Goal: Communication & Community: Answer question/provide support

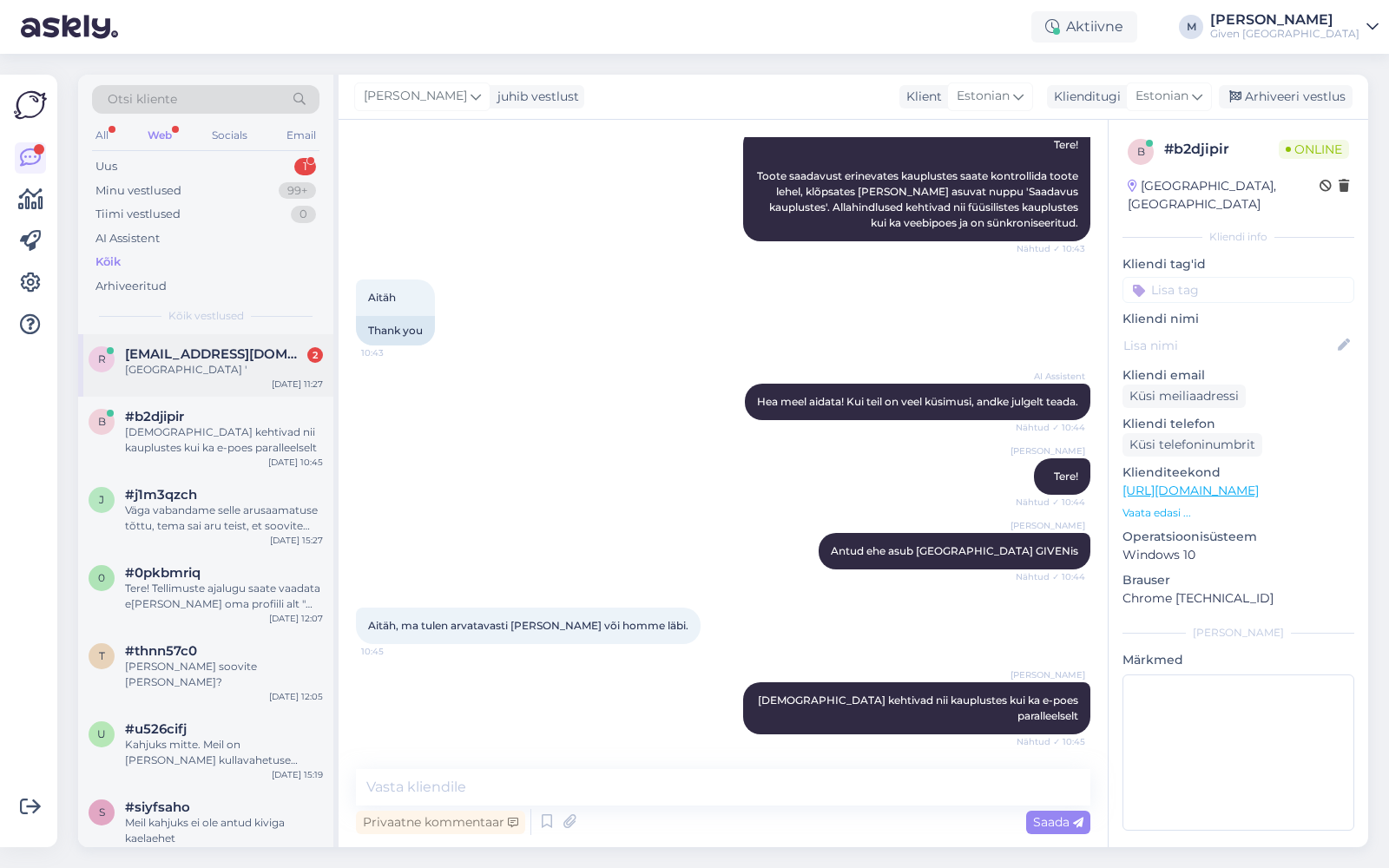
click at [226, 353] on span "[EMAIL_ADDRESS][DOMAIN_NAME]" at bounding box center [215, 354] width 181 height 16
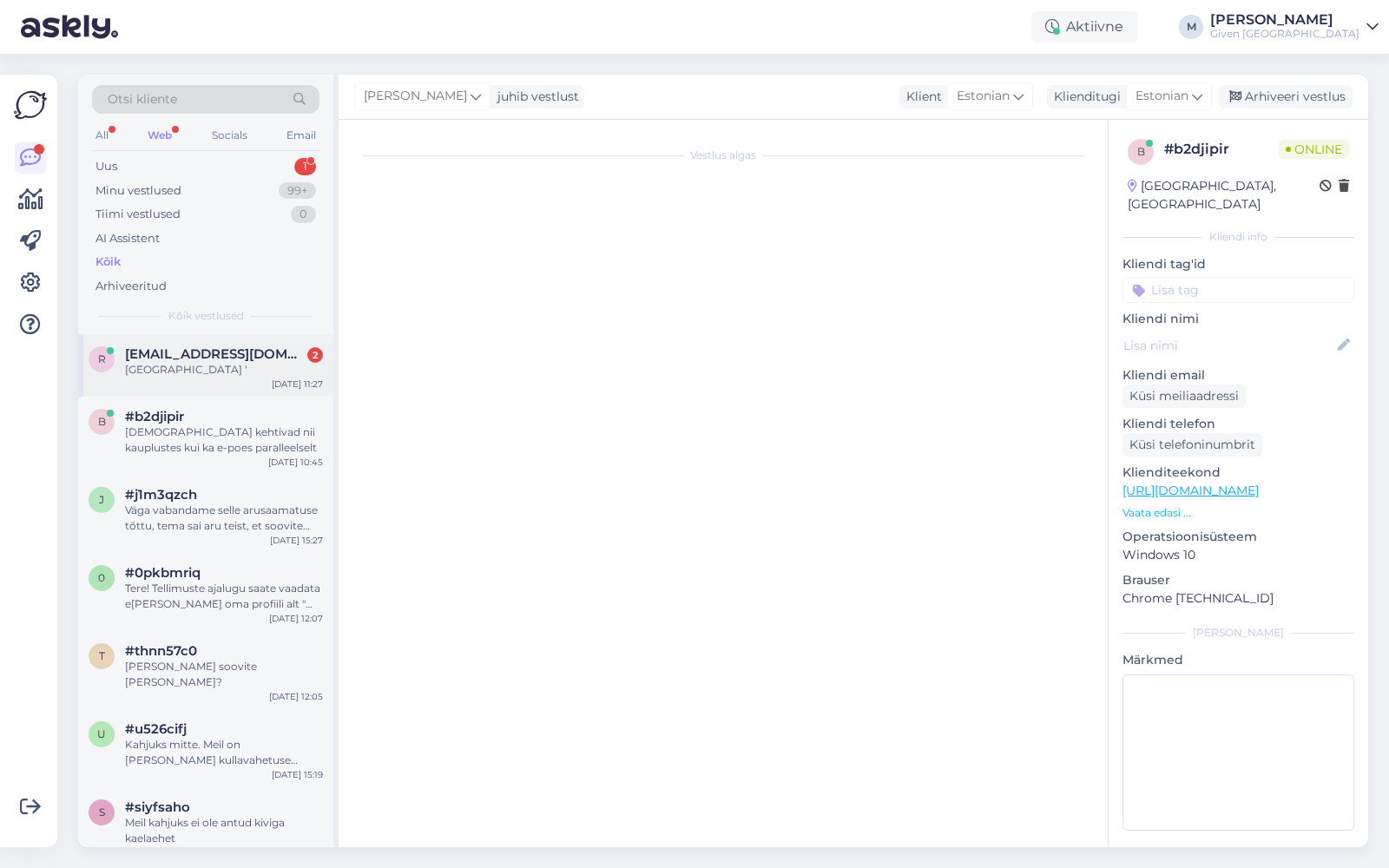
scroll to position [39, 0]
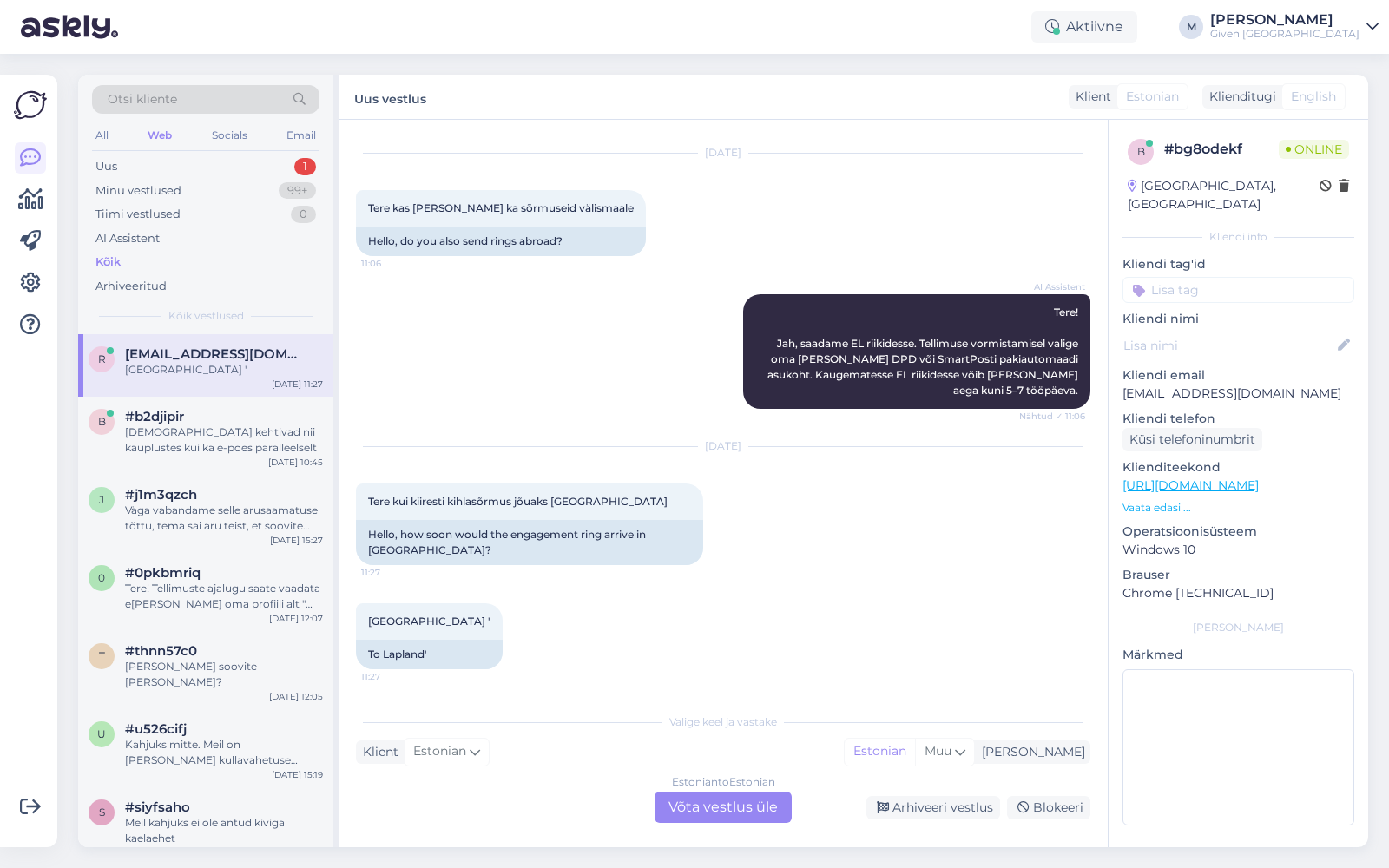
click at [749, 807] on div "Estonian to Estonian Võta vestlus üle" at bounding box center [723, 806] width 137 height 31
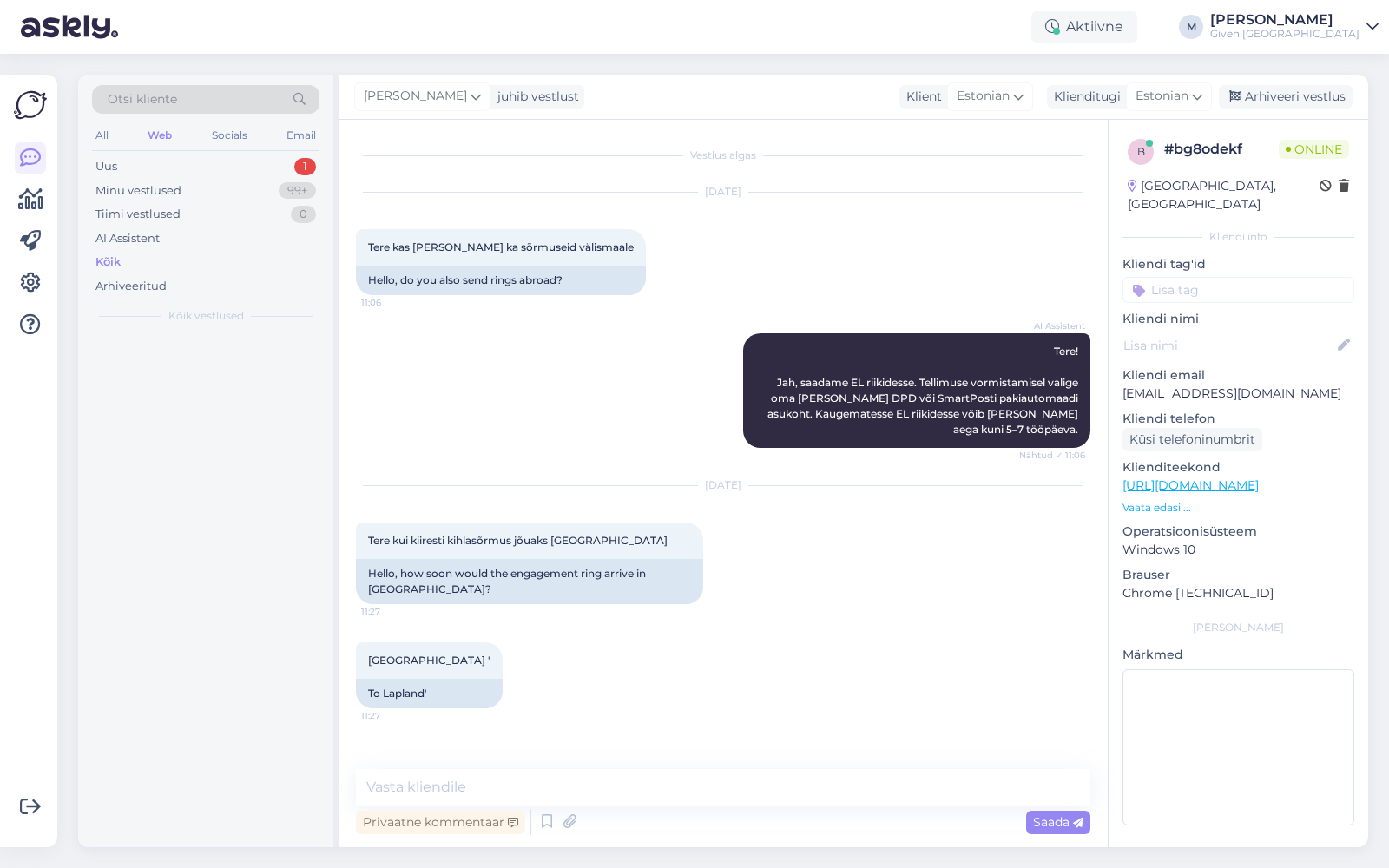
scroll to position [0, 0]
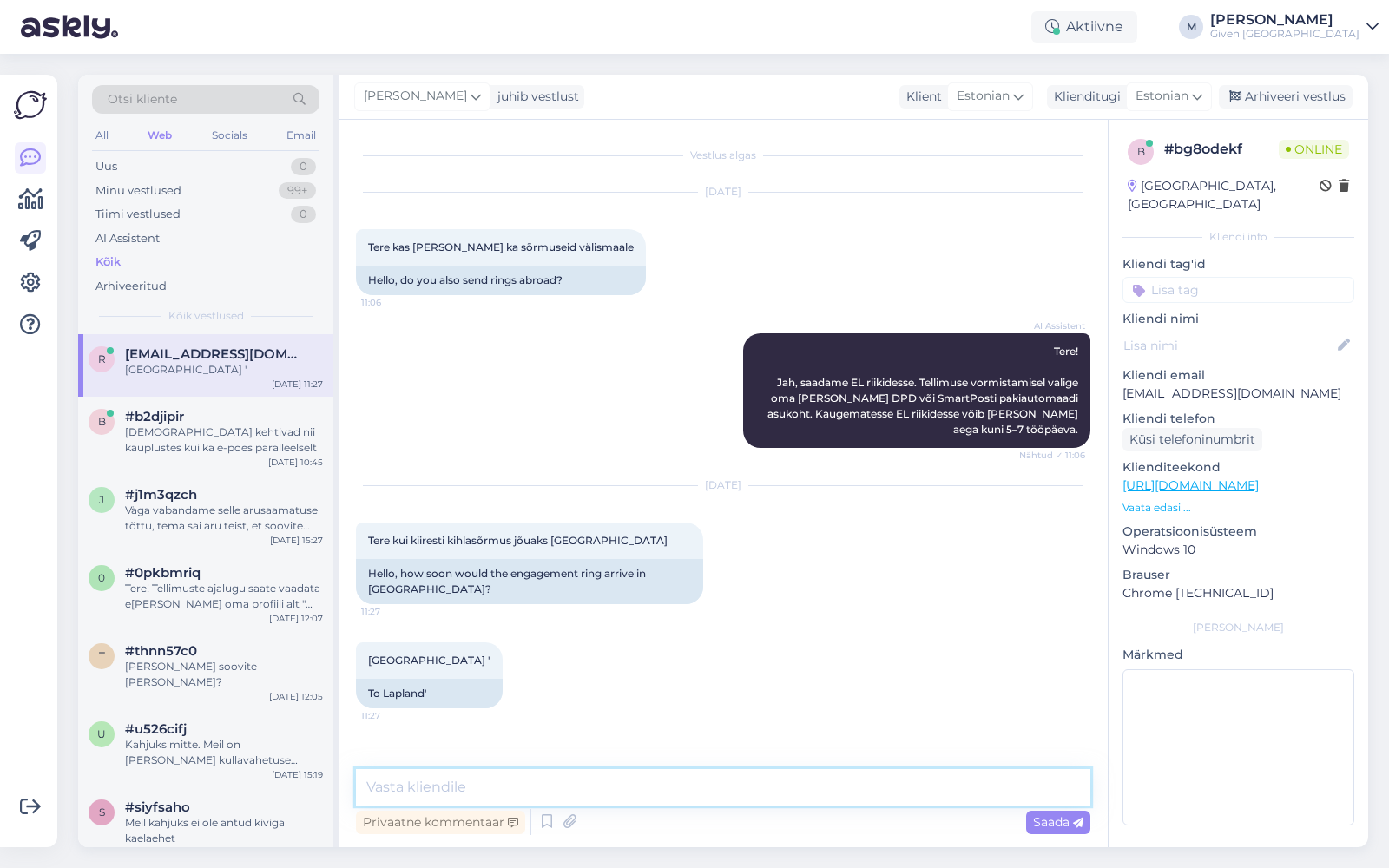
click at [666, 786] on textarea at bounding box center [723, 787] width 734 height 36
drag, startPoint x: 809, startPoint y: 789, endPoint x: 403, endPoint y: 793, distance: 406.0
click at [403, 793] on textarea "Tere! Ilmselt võtab aega ca. 5-7 tööpäeva, võimalik , et ka" at bounding box center [723, 787] width 734 height 36
type textarea "Tere! Võiksite arvestada max.7 tööpäevaga, võimalik, et ka jõuab varem aga ei j…"
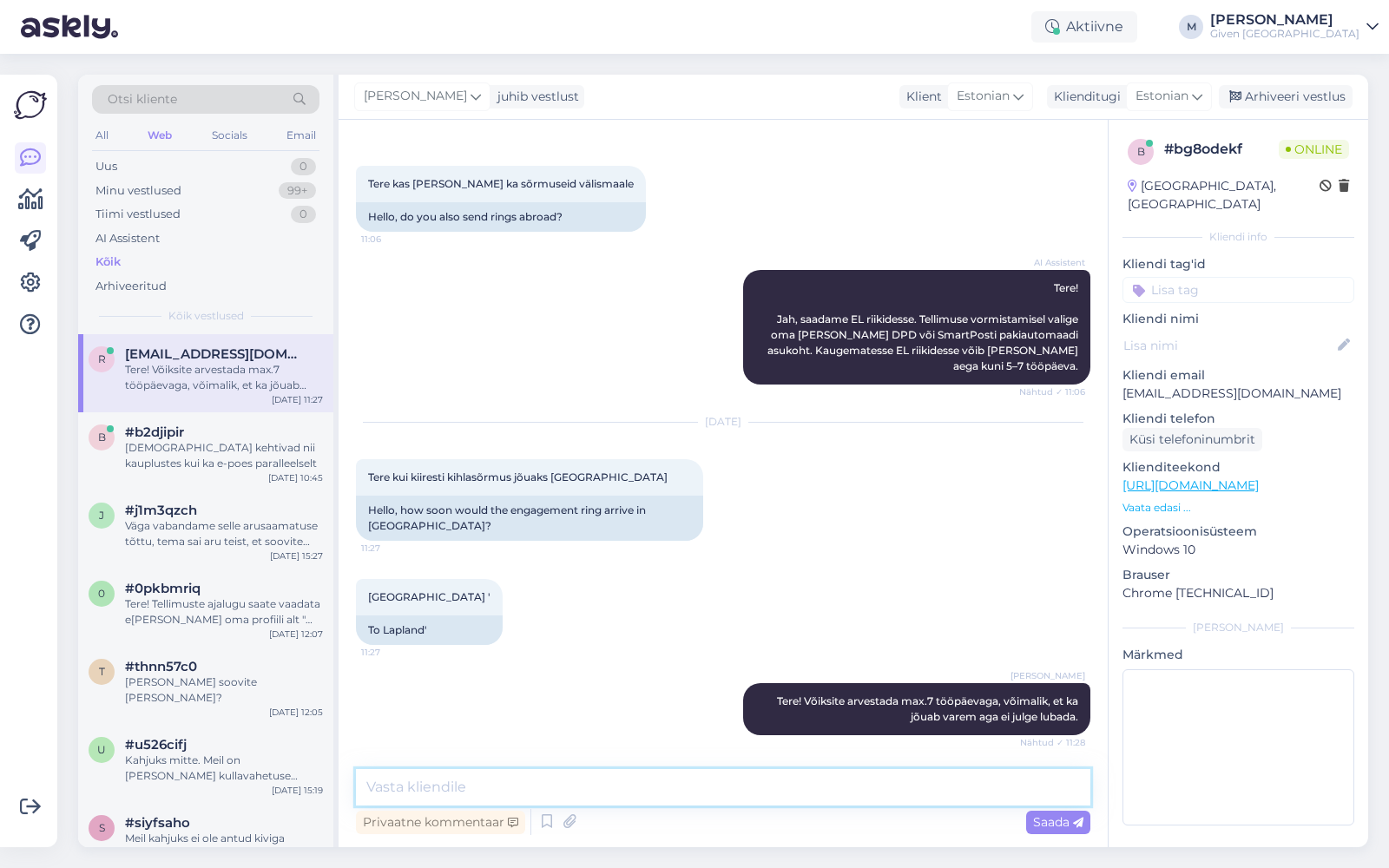
click at [522, 784] on textarea at bounding box center [723, 787] width 734 height 36
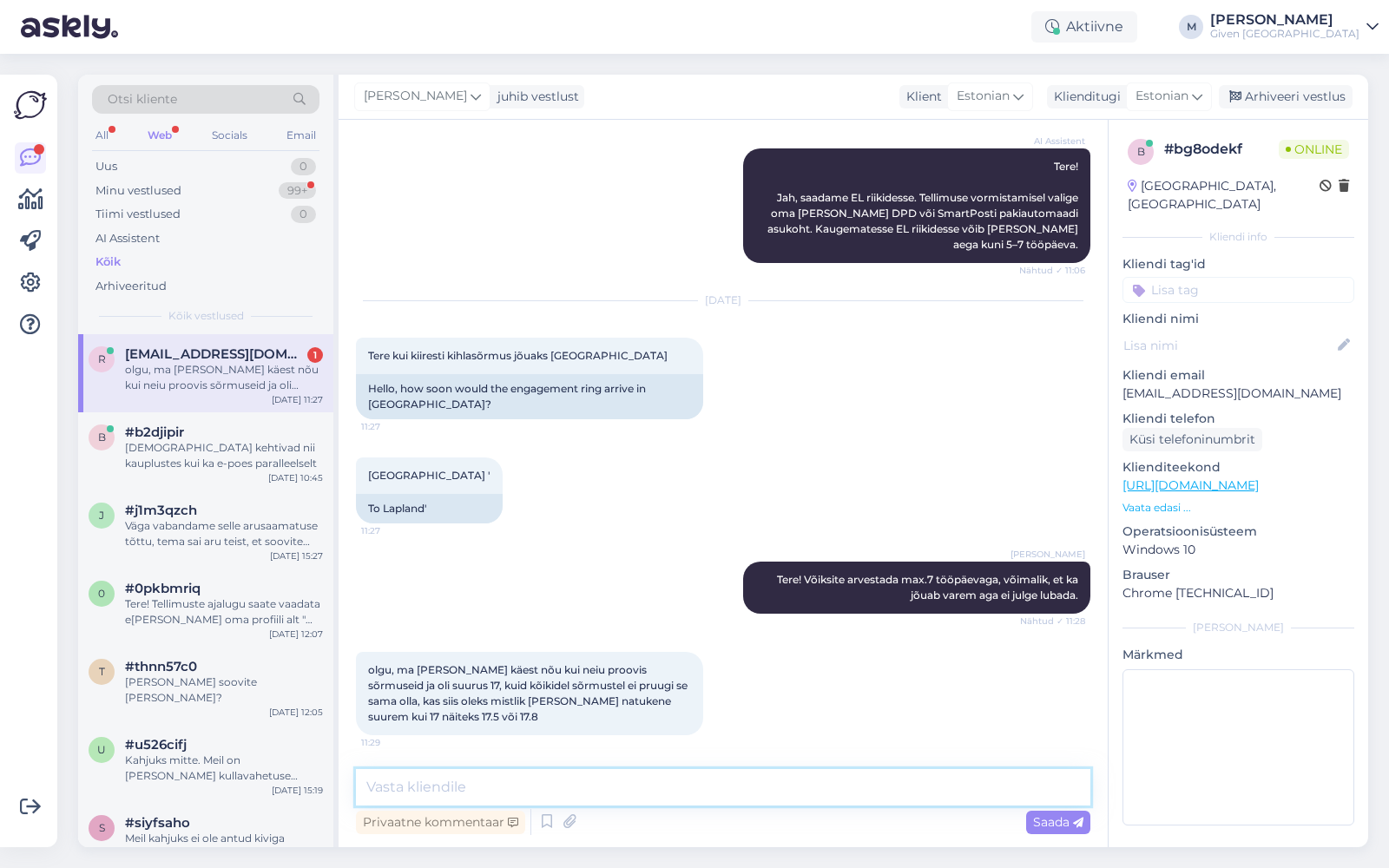
click at [507, 780] on textarea at bounding box center [723, 787] width 734 height 36
click at [364, 786] on textarea "17.5 sel juhul, kuna 17.8 on juba tunduvalt suurem" at bounding box center [723, 787] width 734 height 36
type textarea "Soovitame sel juhul 17.5 sel juhul, kuna 17.8 on juba tunduvalt suurem"
click at [1058, 825] on span "Saada" at bounding box center [1058, 822] width 50 height 16
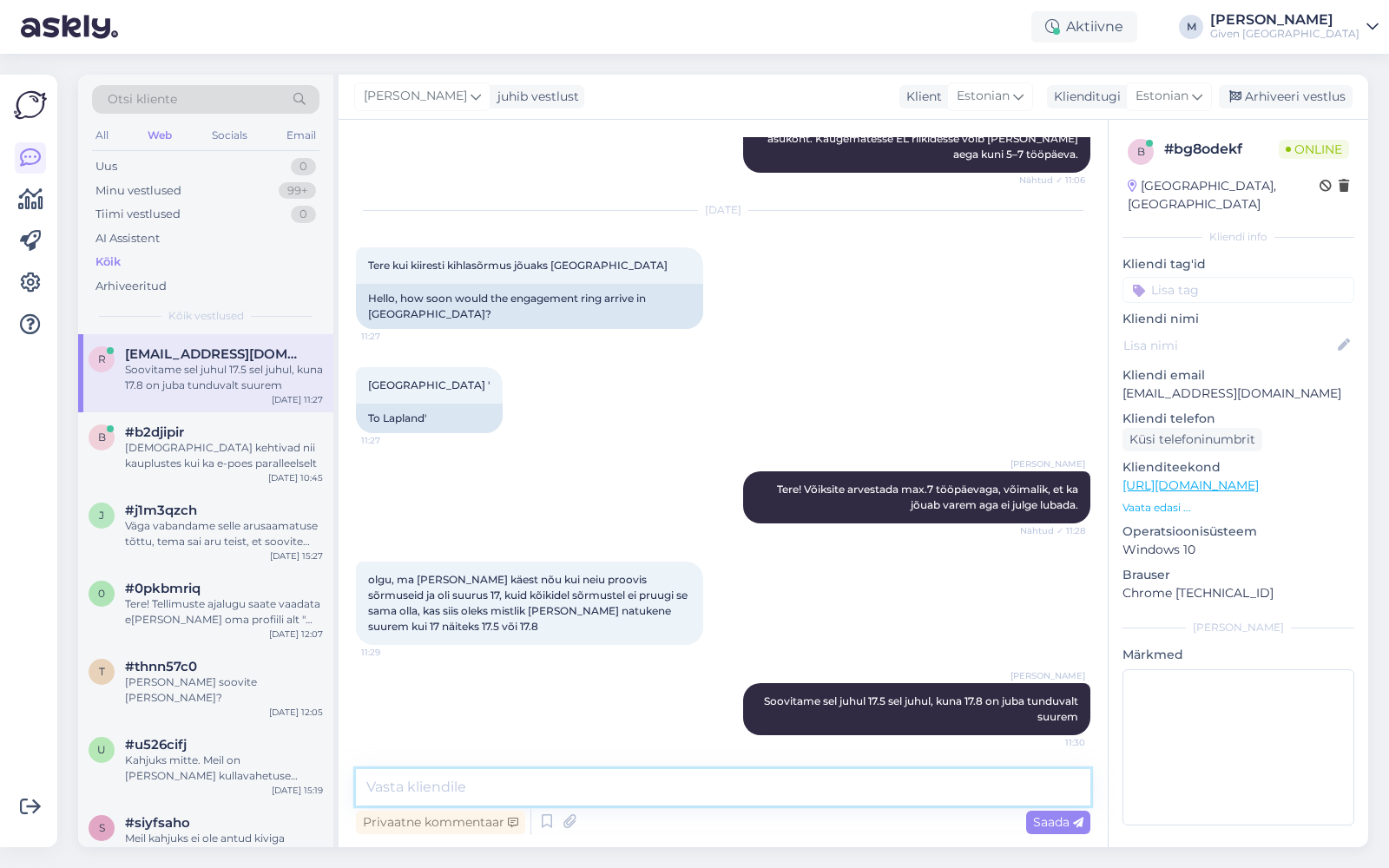
click at [914, 801] on textarea at bounding box center [723, 787] width 734 height 36
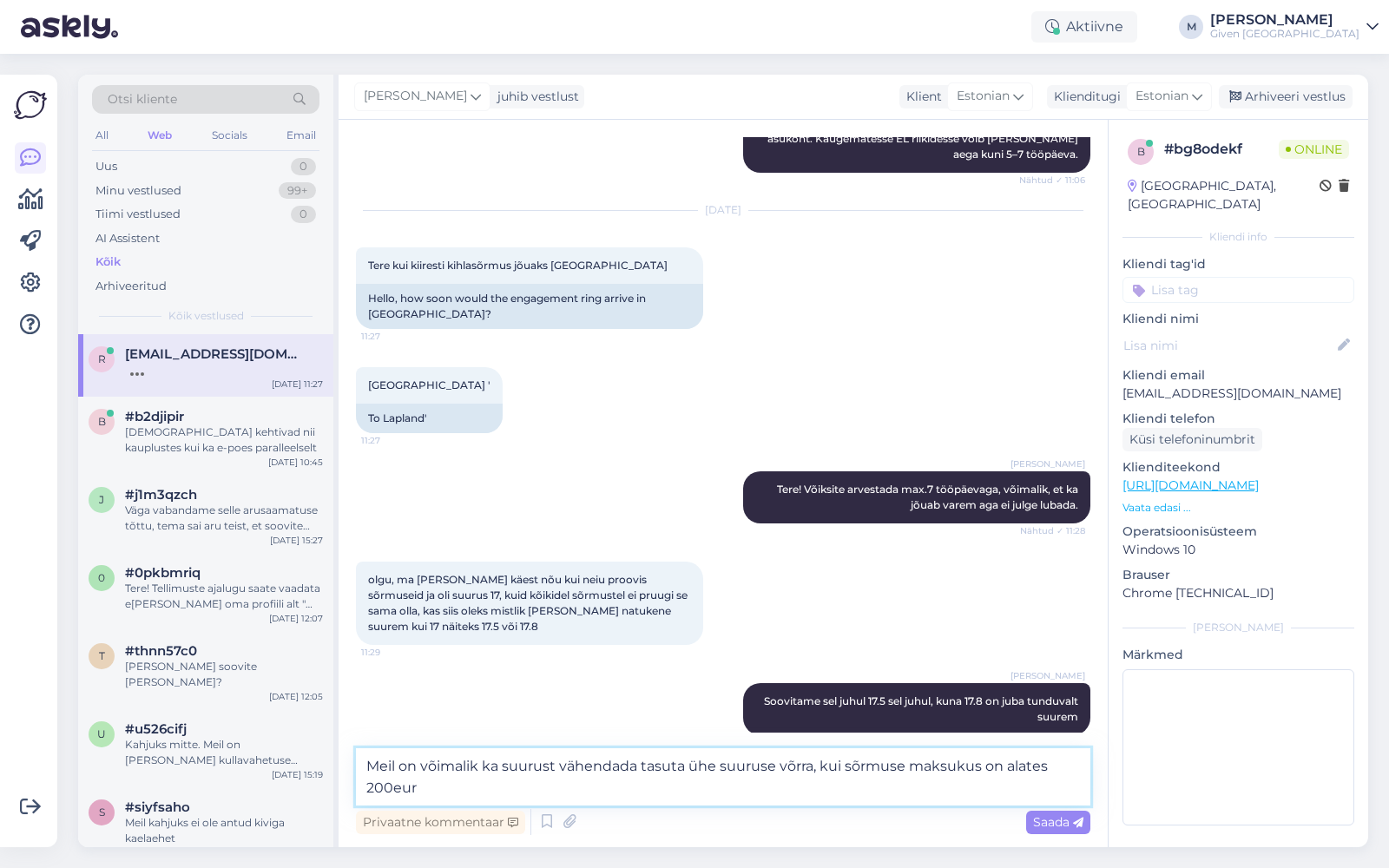
click at [962, 764] on textarea "Meil on võimalik ka suurust vähendada tasuta ühe suuruse võrra, kui sõrmuse mak…" at bounding box center [723, 776] width 734 height 57
click at [663, 795] on textarea "Meil on võimalik ka suurust vähendada tasuta ühe suuruse võrra, kui sõrmuse mak…" at bounding box center [723, 776] width 734 height 57
type textarea "Meil on võimalik ka suurust vähendada tasuta ühe suuruse võrra, kui sõrmuse mak…"
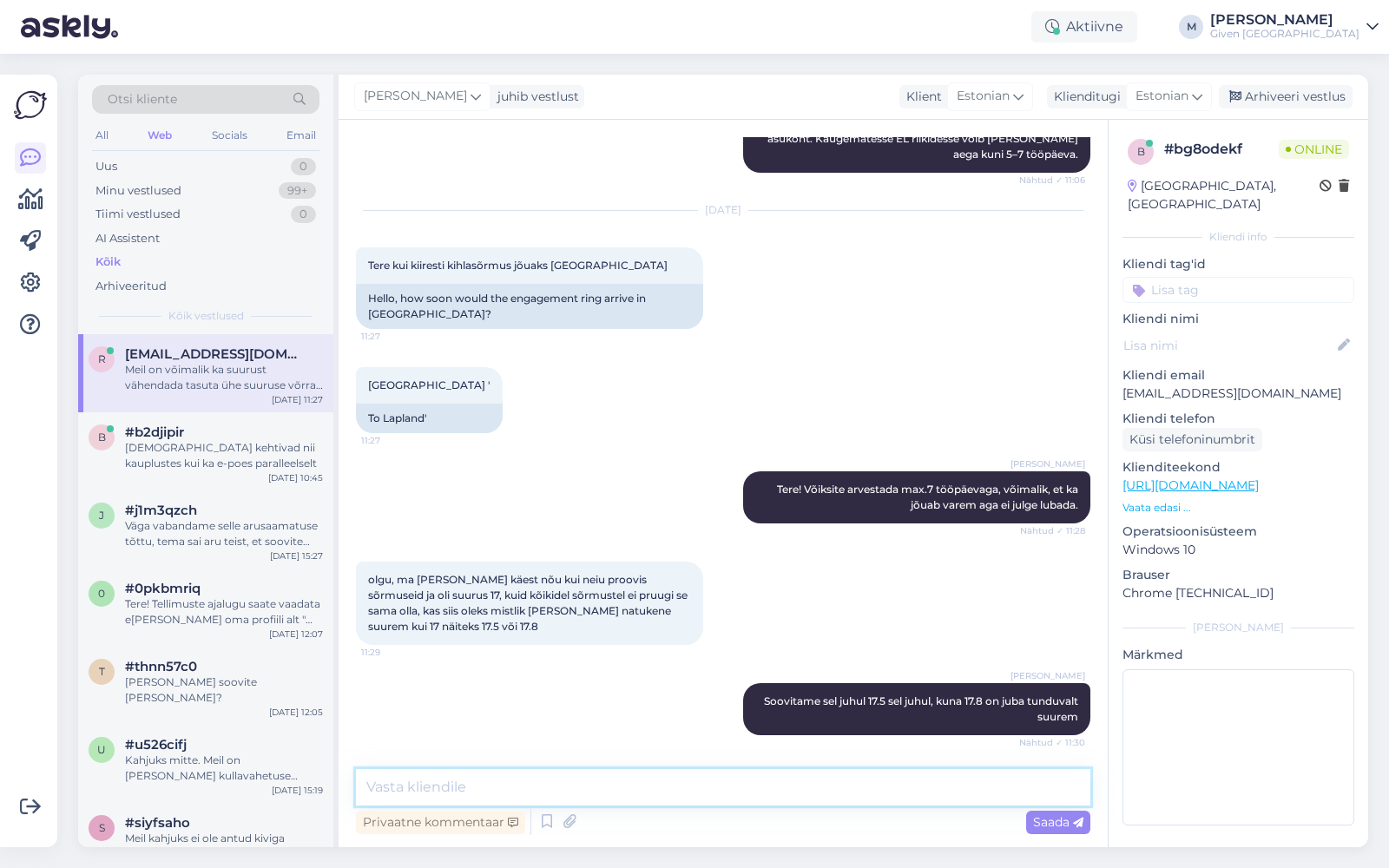
scroll to position [381, 0]
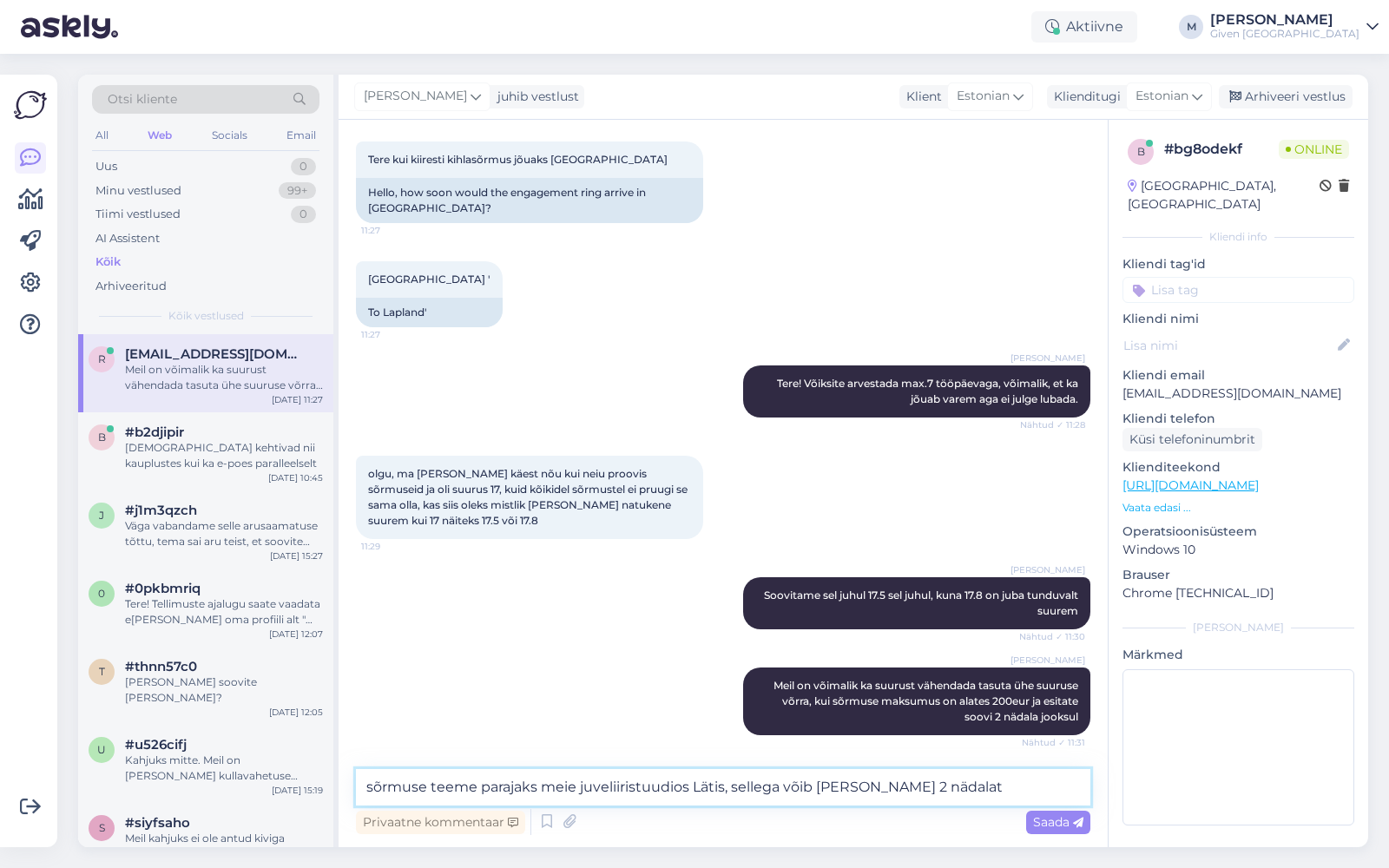
drag, startPoint x: 971, startPoint y: 783, endPoint x: 733, endPoint y: 789, distance: 238.1
click at [733, 789] on textarea "sõrmuse teeme parajaks meie juveliiristuudios Lätis, sellega võib [PERSON_NAME]…" at bounding box center [723, 787] width 734 height 36
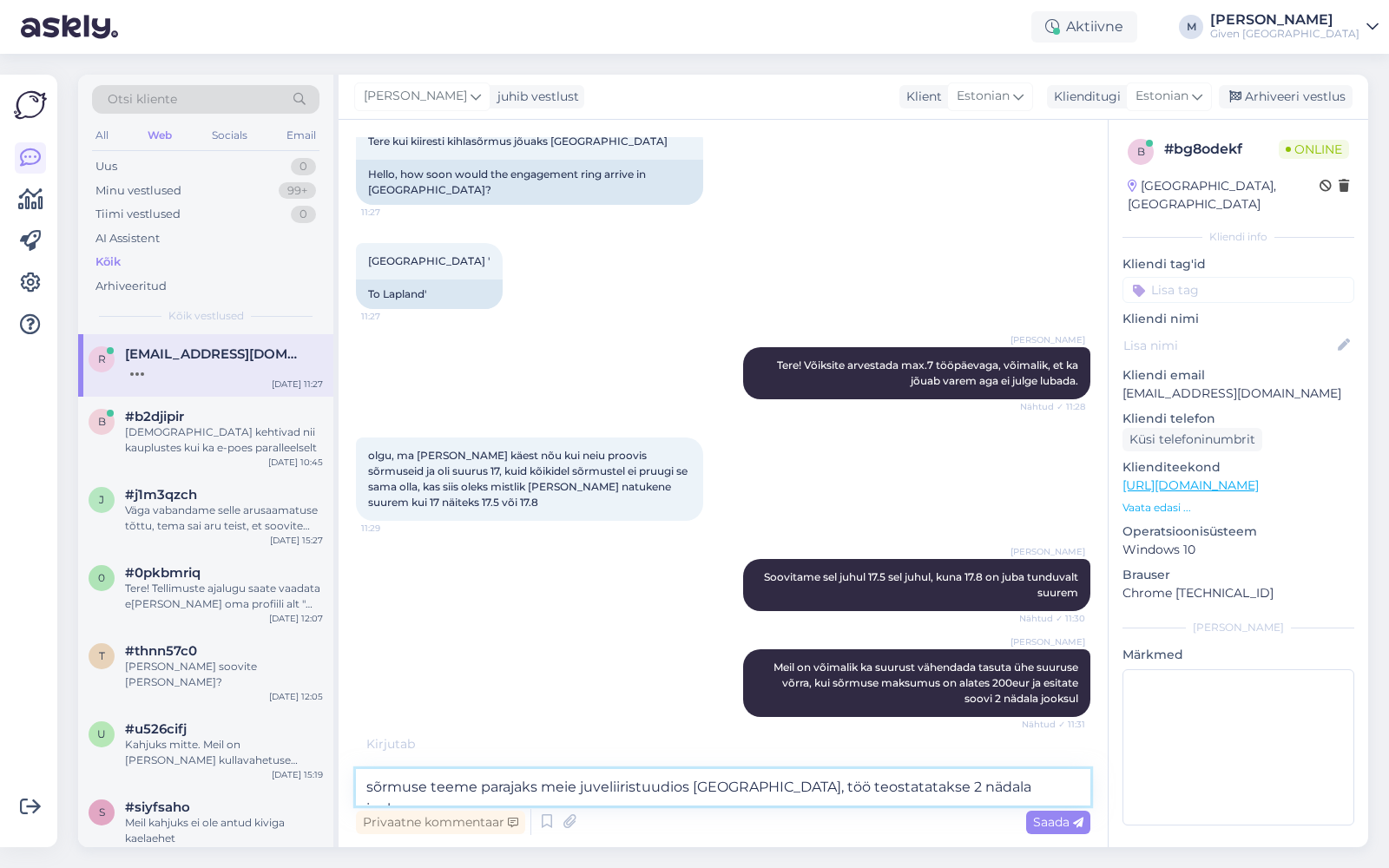
type textarea "sõrmuse teeme parajaks meie juveliiristuudios Lätis, töö teostatatakse 2 nädala…"
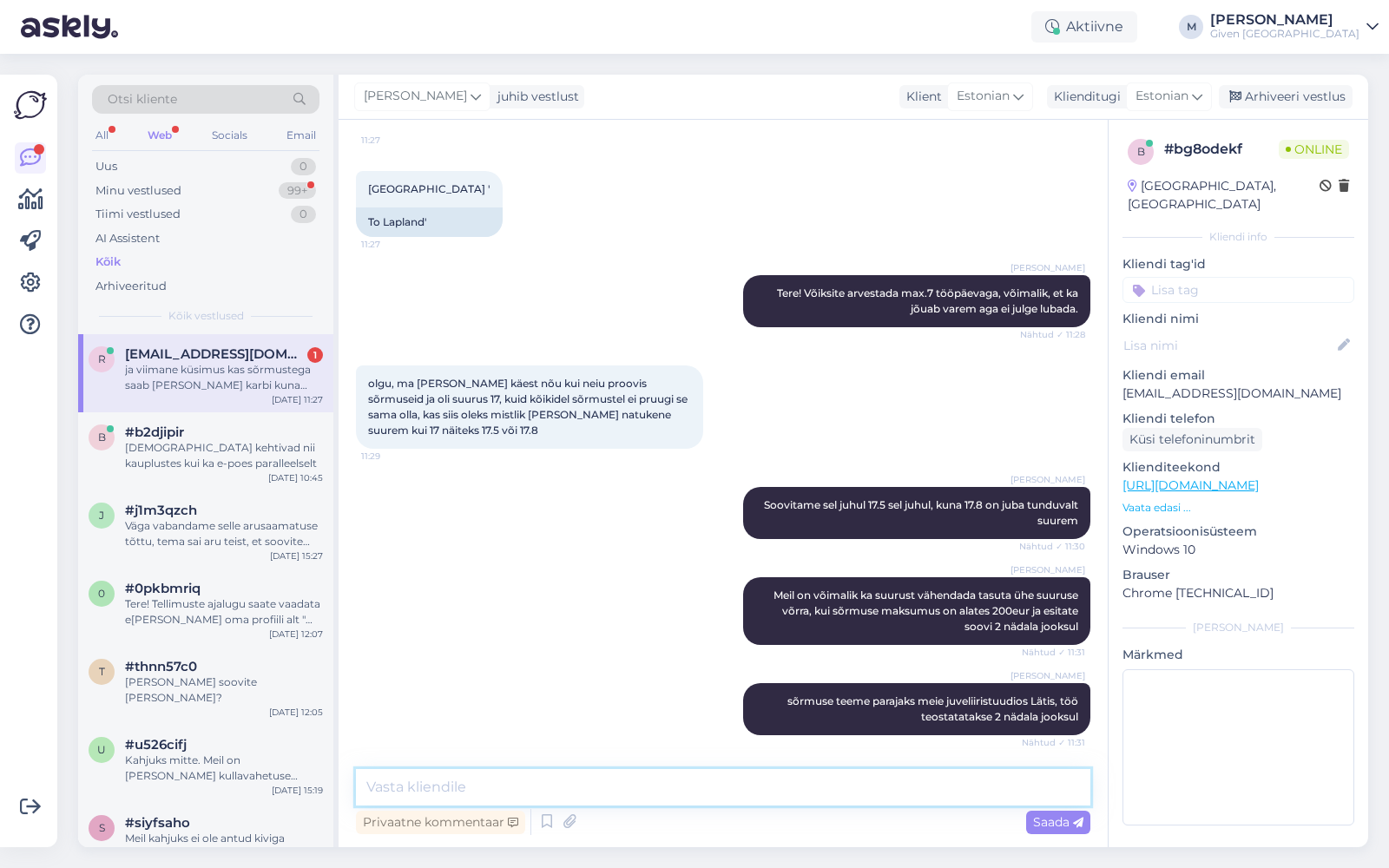
scroll to position [593, 0]
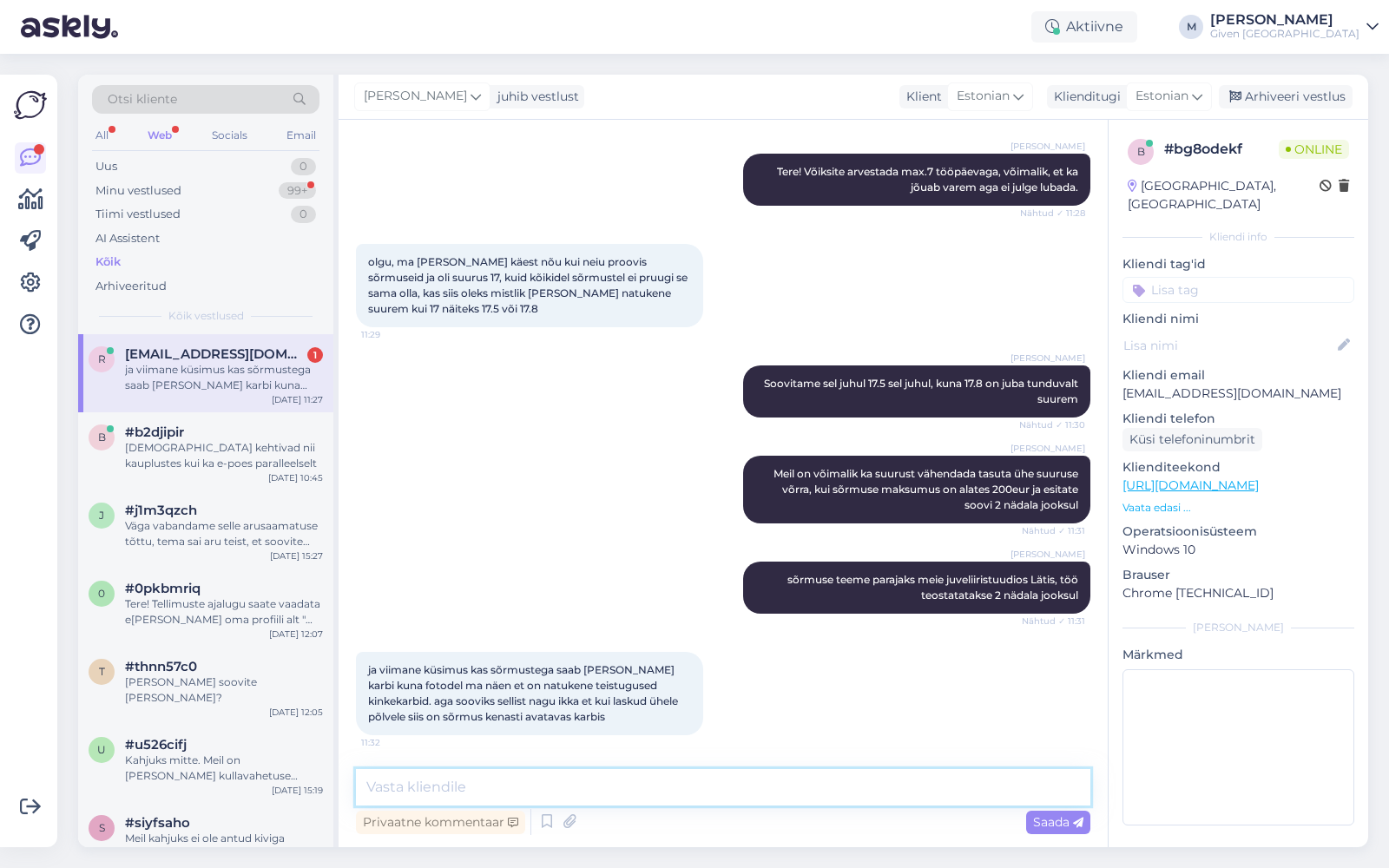
click at [549, 785] on textarea at bounding box center [723, 787] width 734 height 36
click at [552, 783] on textarea at bounding box center [723, 787] width 734 height 36
click at [371, 788] on textarea "ostukorvis saate valida ka karbi, soovitan valida siis selle väiksema" at bounding box center [723, 787] width 734 height 36
click at [842, 791] on textarea "Ostukorvis saate valida ka karbi, soovitan valida siis selle väiksema" at bounding box center [723, 787] width 734 height 36
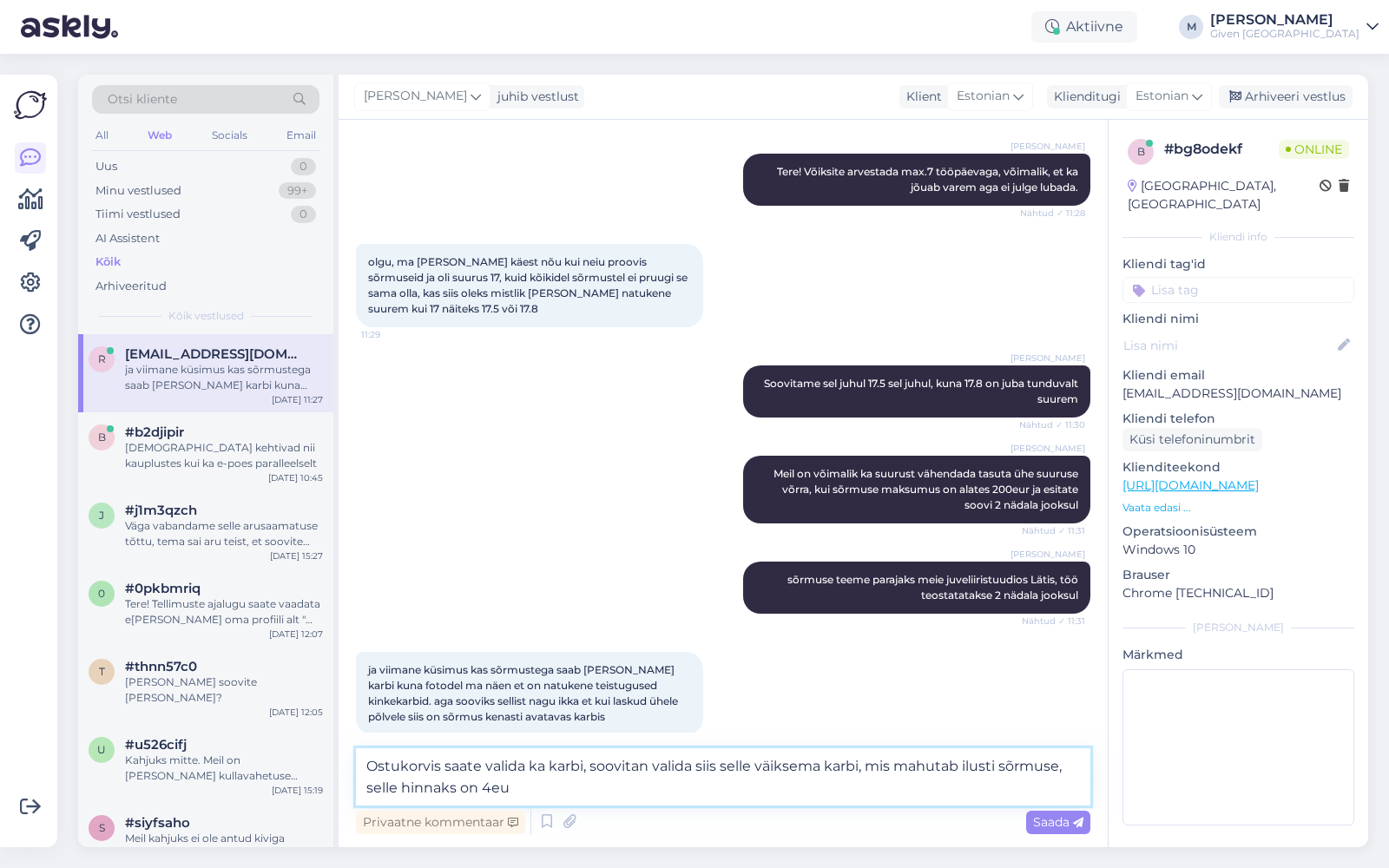
type textarea "Ostukorvis saate valida ka karbi, soovitan valida siis selle väiksema karbi, mi…"
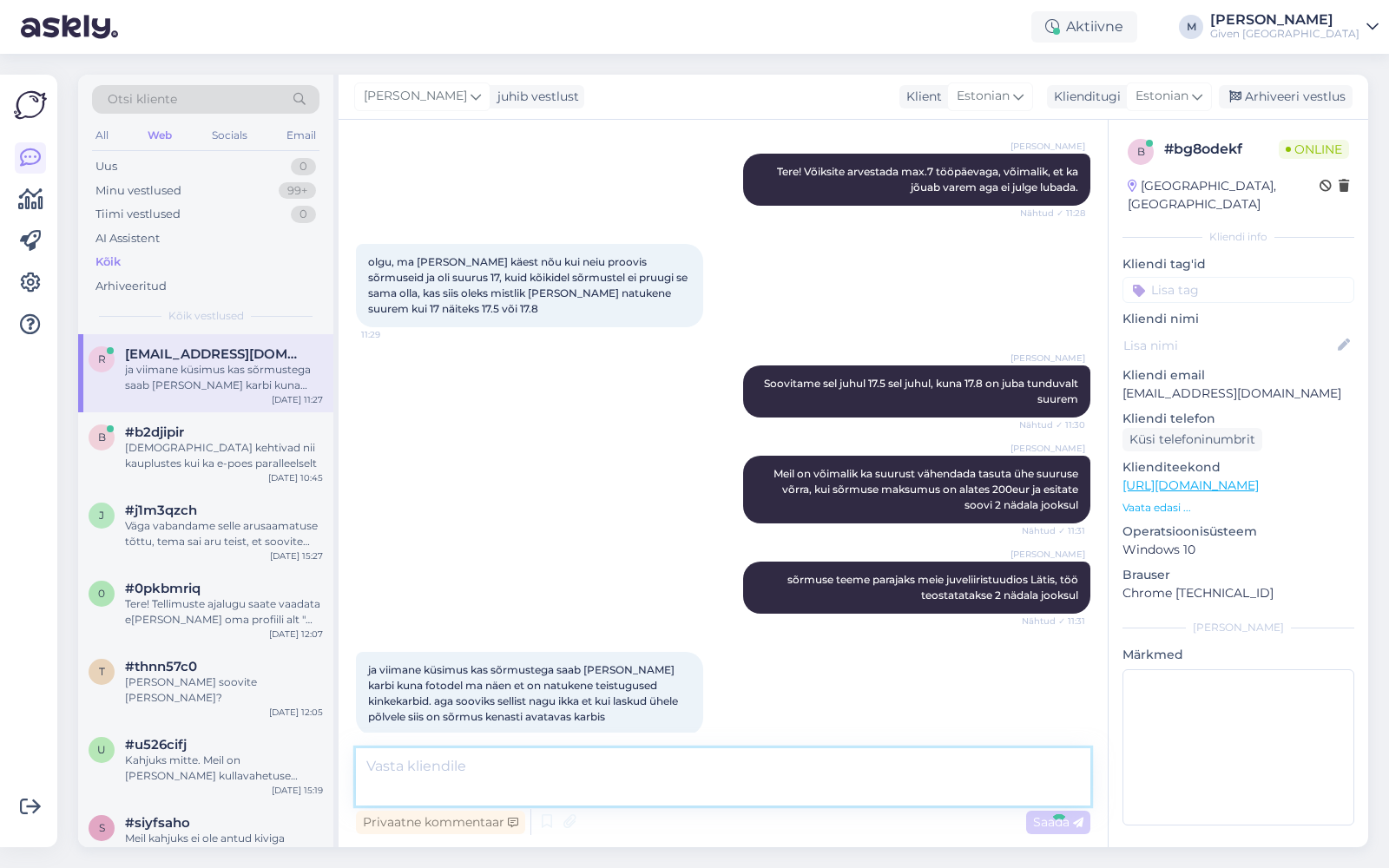
scroll to position [699, 0]
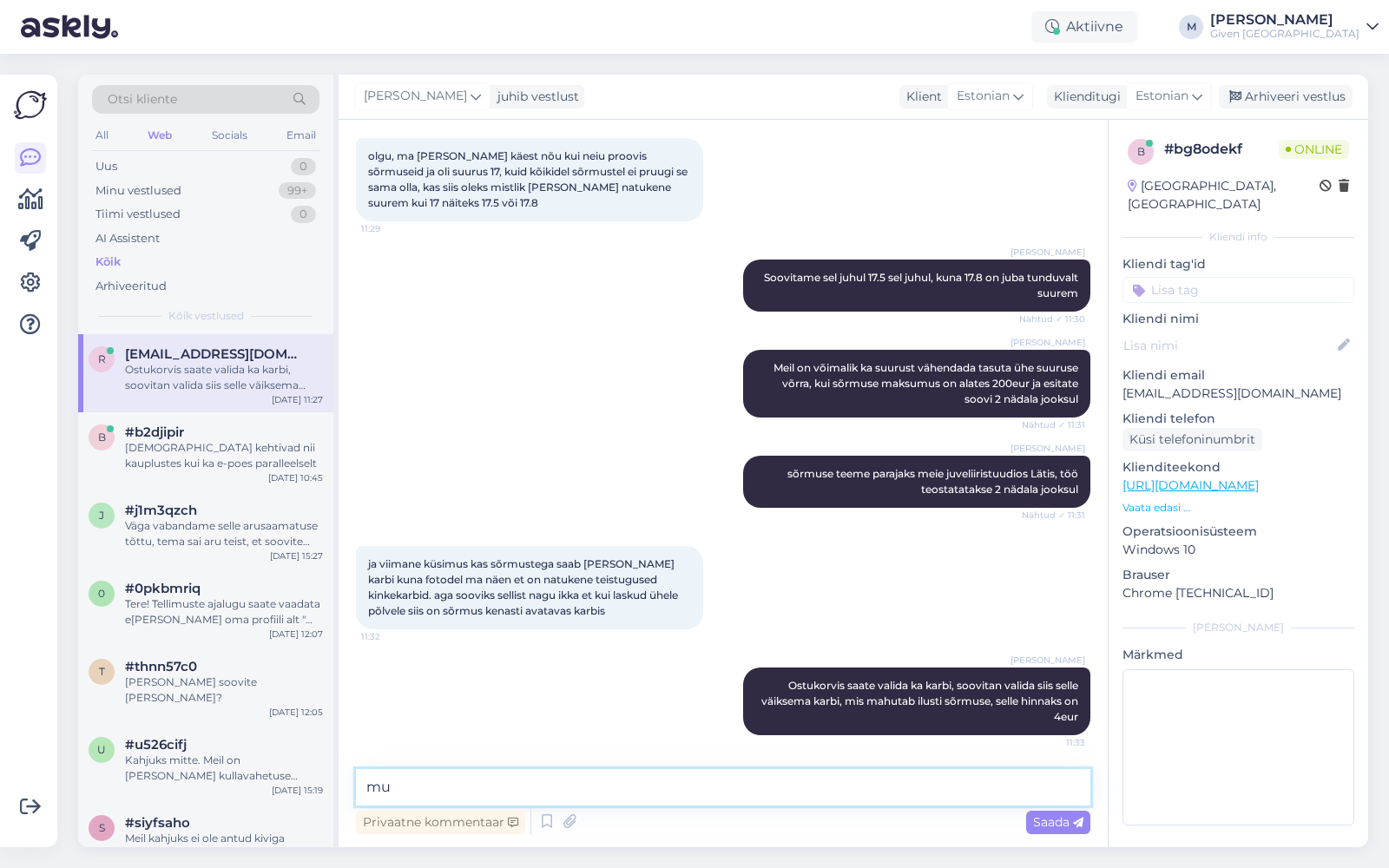
type textarea "m"
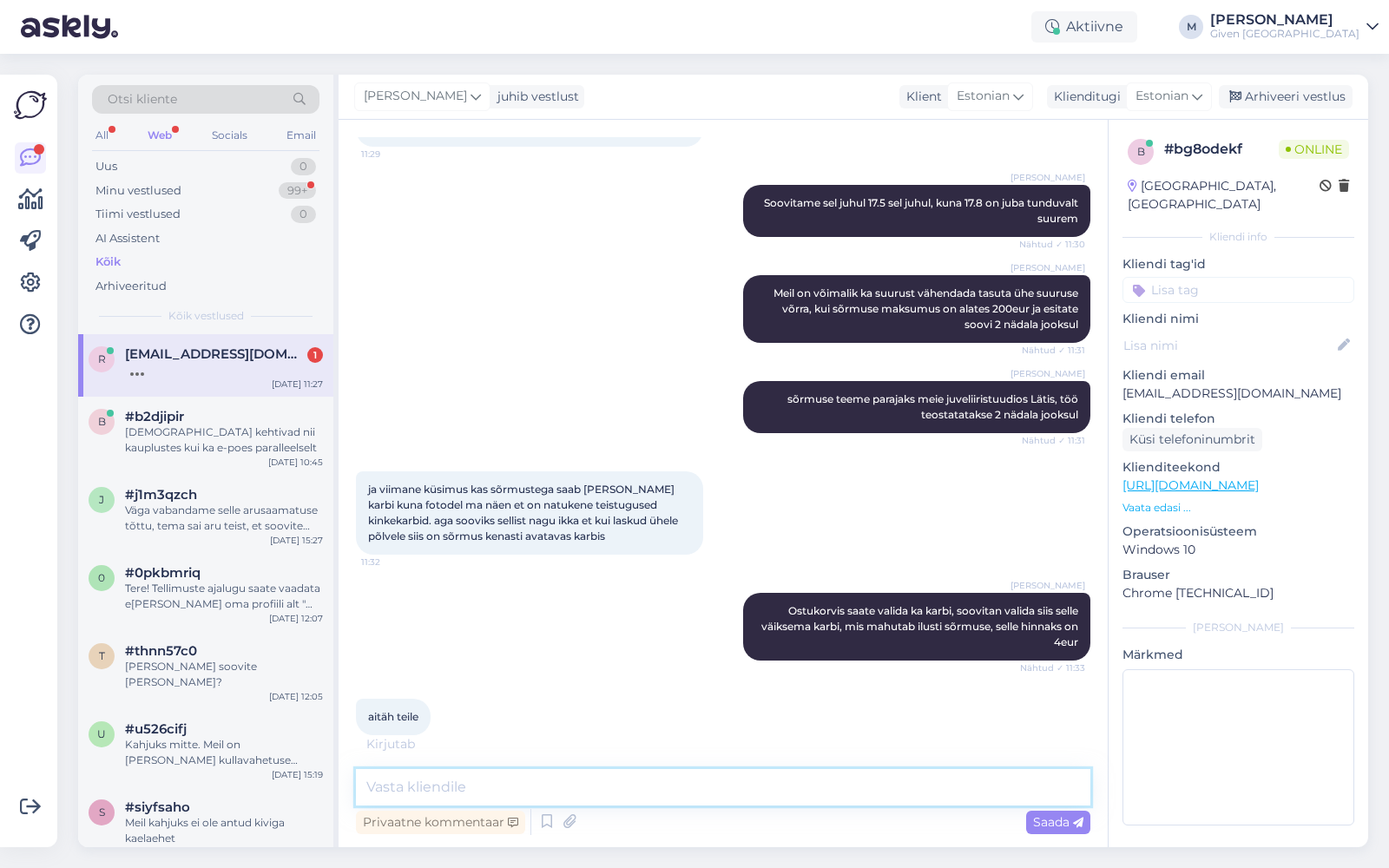
scroll to position [791, 0]
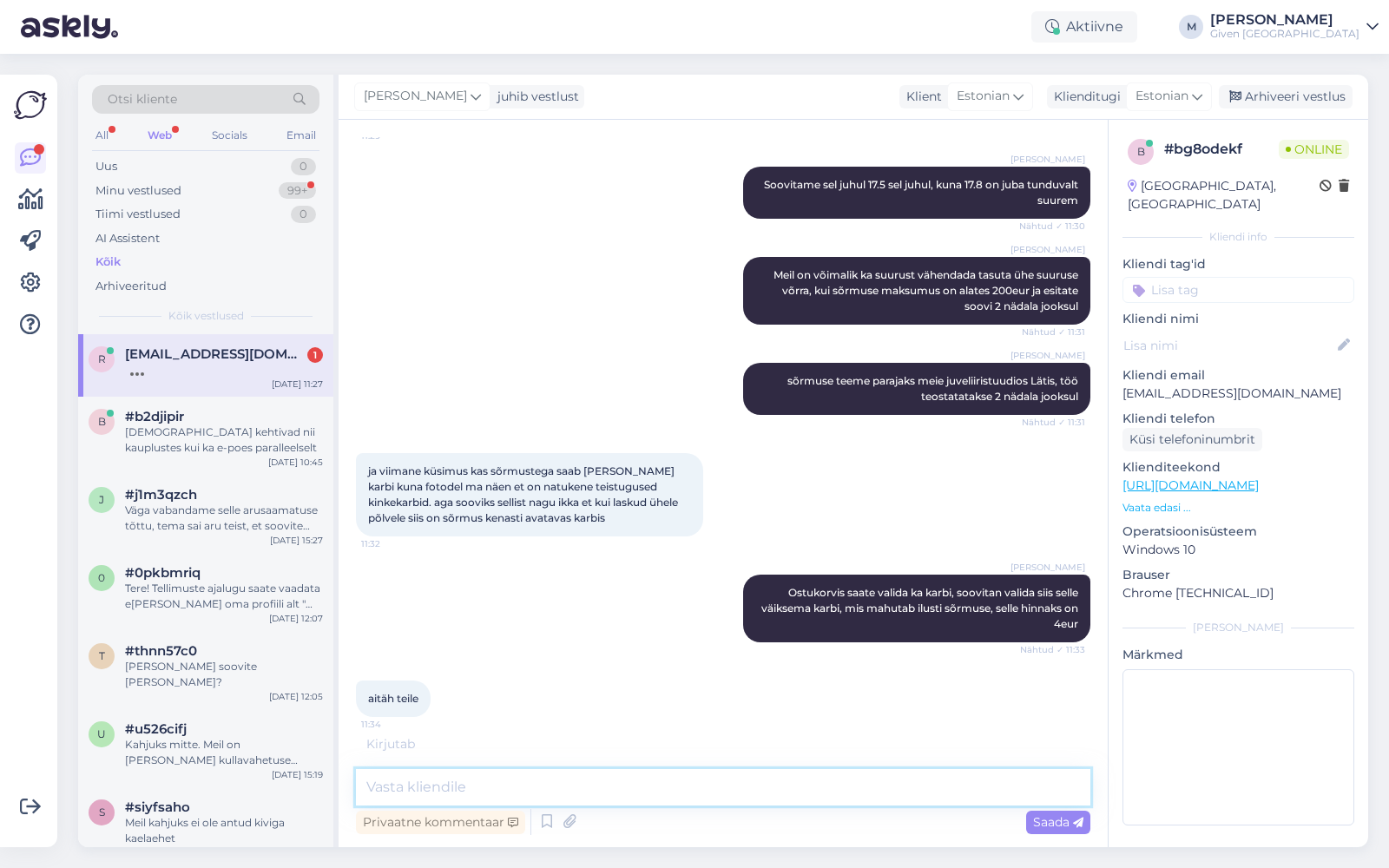
click at [538, 797] on textarea at bounding box center [723, 787] width 734 height 36
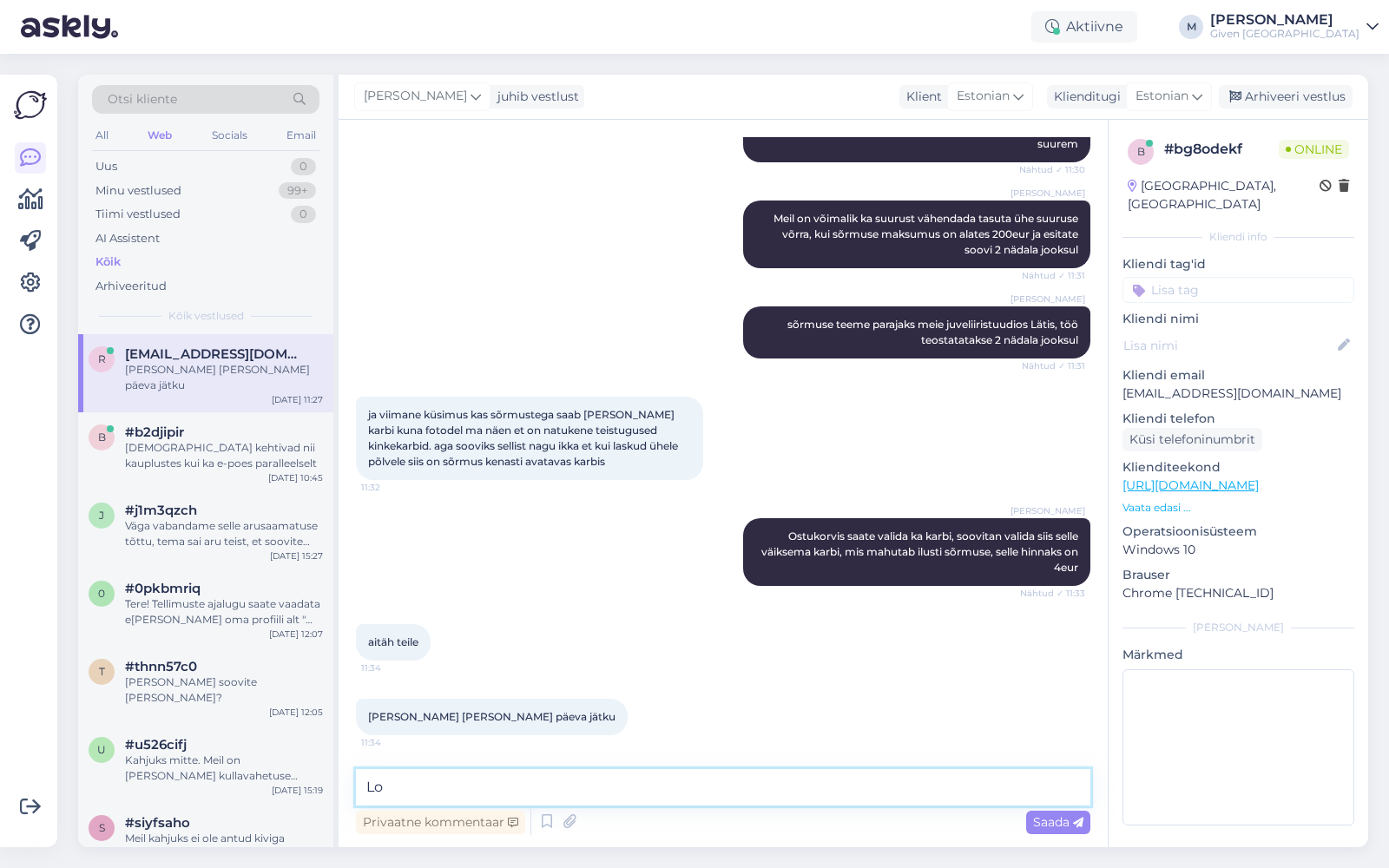
type textarea "L"
type textarea "[PERSON_NAME], et leiate sobiva sõrmuse :) Ilusat päeva!"
